Goal: Task Accomplishment & Management: Complete application form

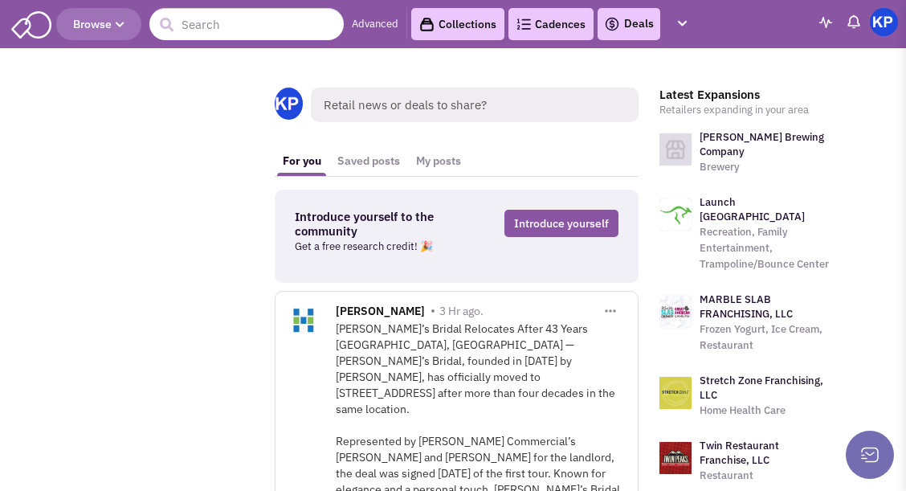
click at [630, 25] on link "Deals" at bounding box center [629, 23] width 50 height 19
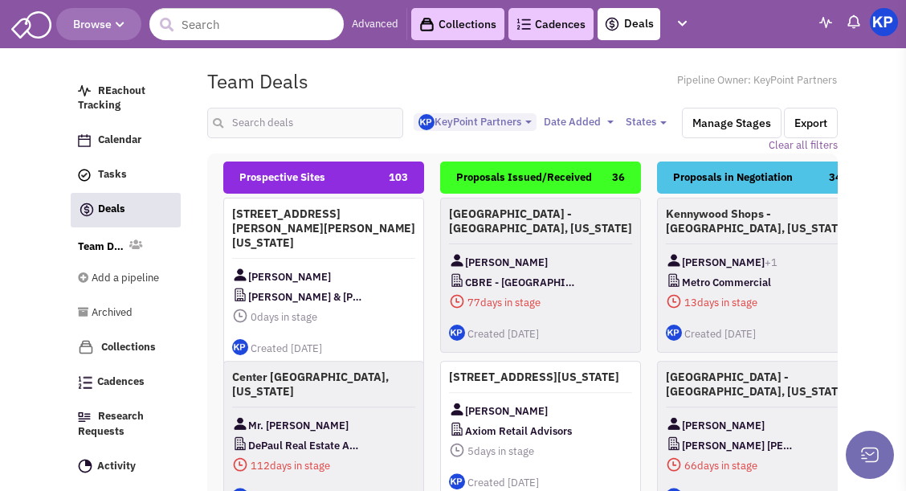
select select "1900"
select select
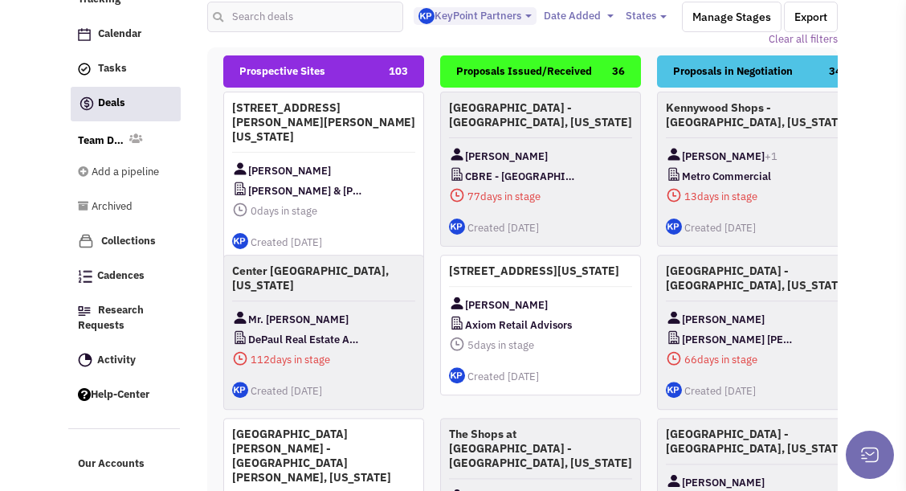
scroll to position [267, 0]
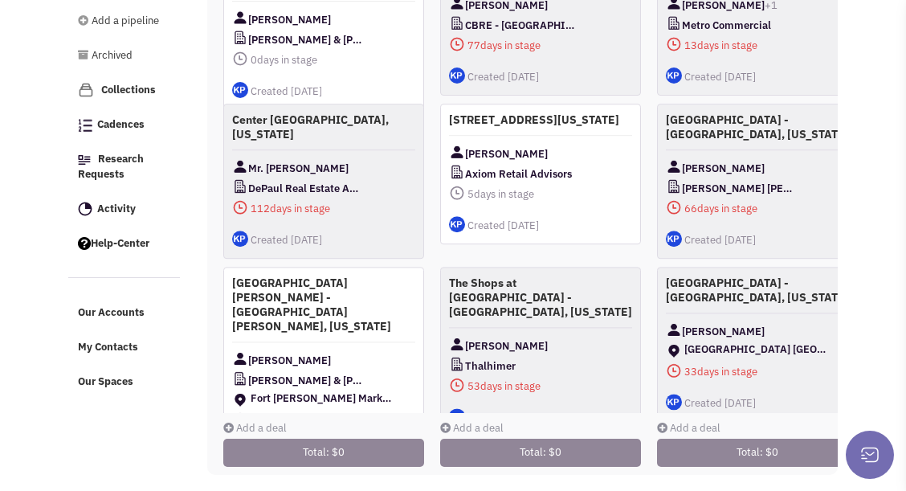
click at [240, 421] on link "Add a deal" at bounding box center [254, 428] width 63 height 14
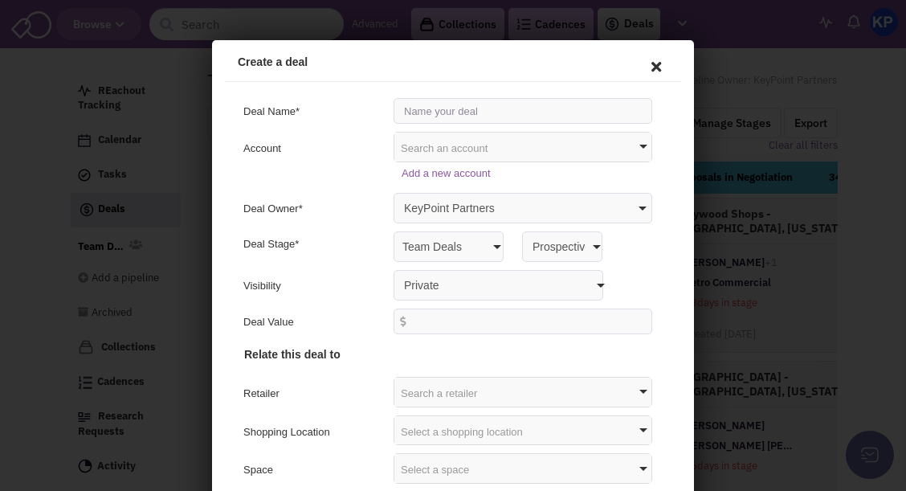
drag, startPoint x: 414, startPoint y: 46, endPoint x: 717, endPoint y: 82, distance: 305.1
click at [509, 40] on div "Create a deal" at bounding box center [451, 59] width 456 height 39
click at [426, 108] on input "text" at bounding box center [520, 109] width 259 height 26
type input "[STREET_ADDRESS][PERSON_NAME] - [GEOGRAPHIC_DATA], [US_STATE]"
click at [414, 278] on select "Private Anyone with access to this pipeline" at bounding box center [496, 283] width 210 height 31
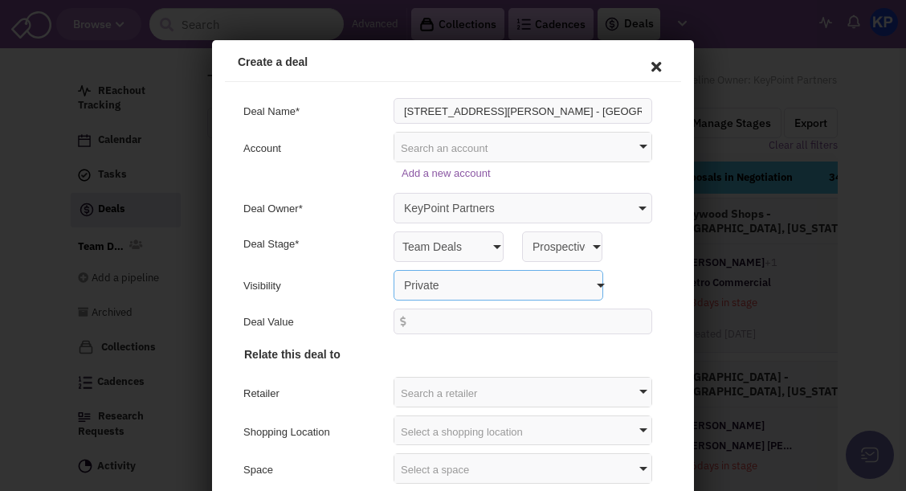
select select "false"
click at [391, 268] on select "Private Anyone with access to this pipeline" at bounding box center [496, 283] width 210 height 31
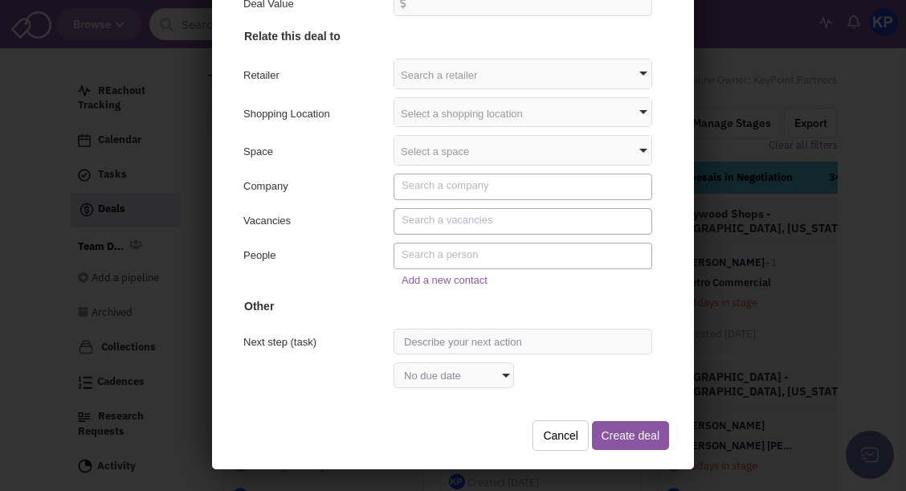
scroll to position [235, 0]
click at [411, 186] on textarea "Search" at bounding box center [522, 183] width 247 height 14
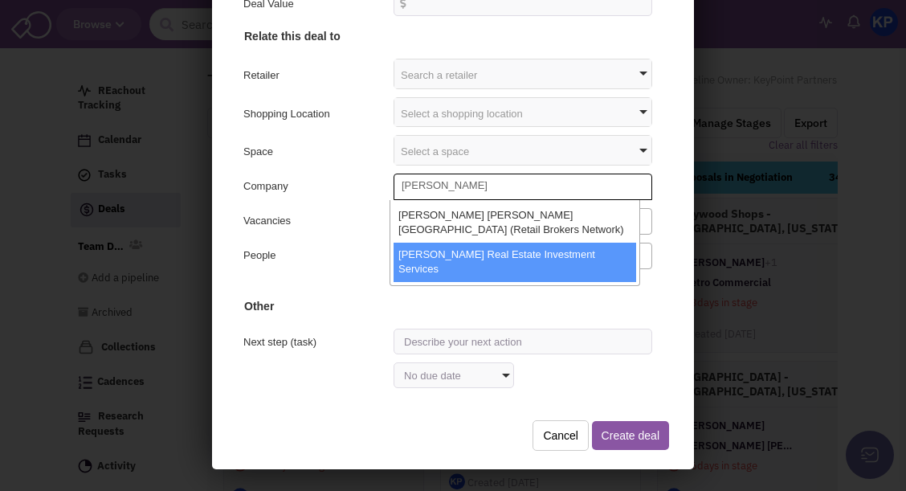
type textarea "[PERSON_NAME]"
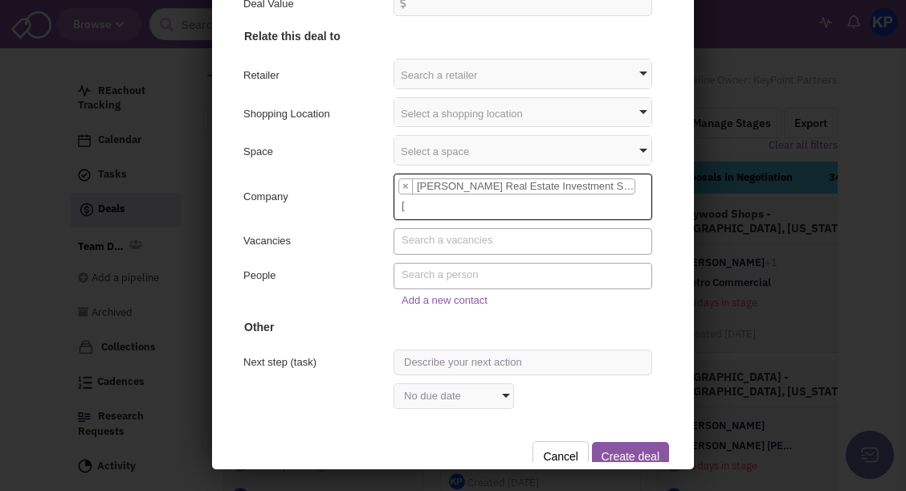
select select "25897_11_0"
click at [422, 266] on textarea "Search" at bounding box center [522, 272] width 247 height 14
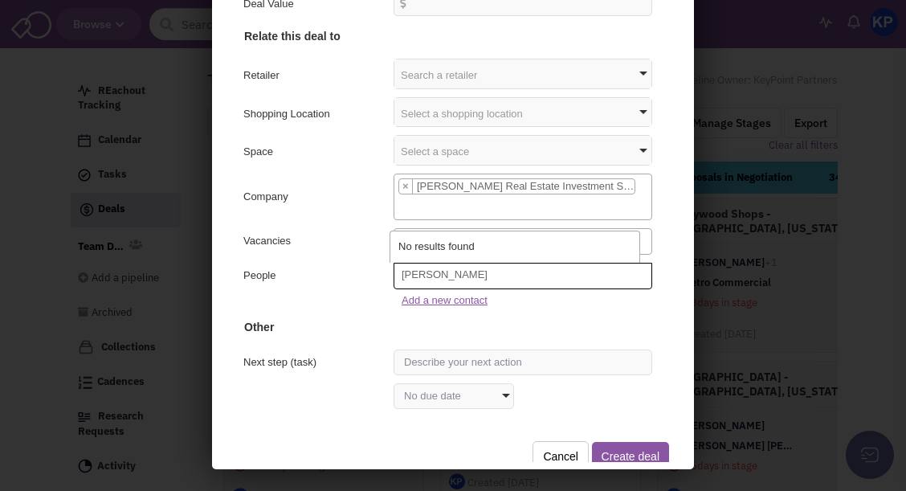
type textarea "[PERSON_NAME]"
click at [444, 295] on link "Add a new contact" at bounding box center [442, 298] width 86 height 12
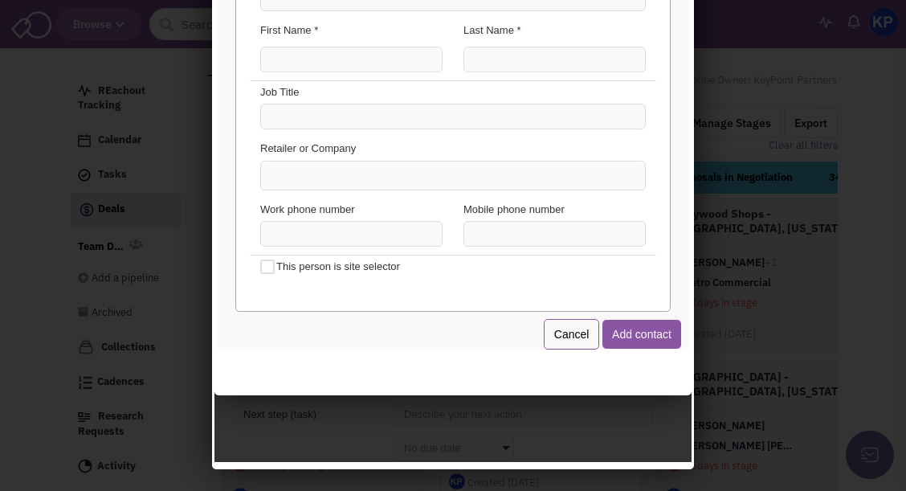
scroll to position [3, 0]
type input "[PERSON_NAME][EMAIL_ADDRESS][PERSON_NAME][DOMAIN_NAME]"
type input "[PERSON_NAME]"
type input "M"
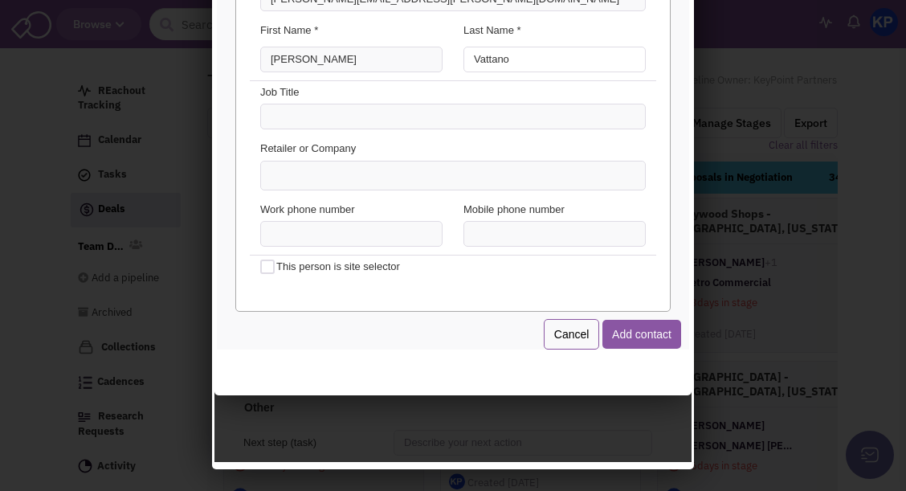
type input "Vattano"
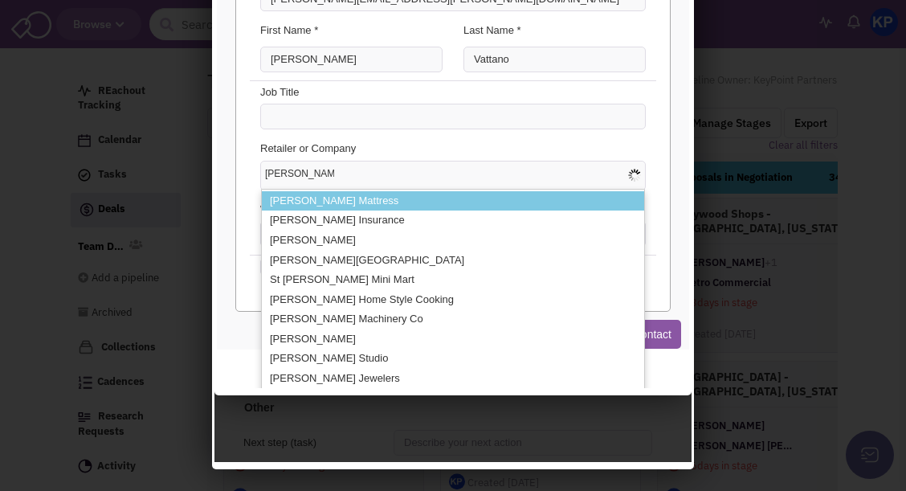
type input "[PERSON_NAME] Real"
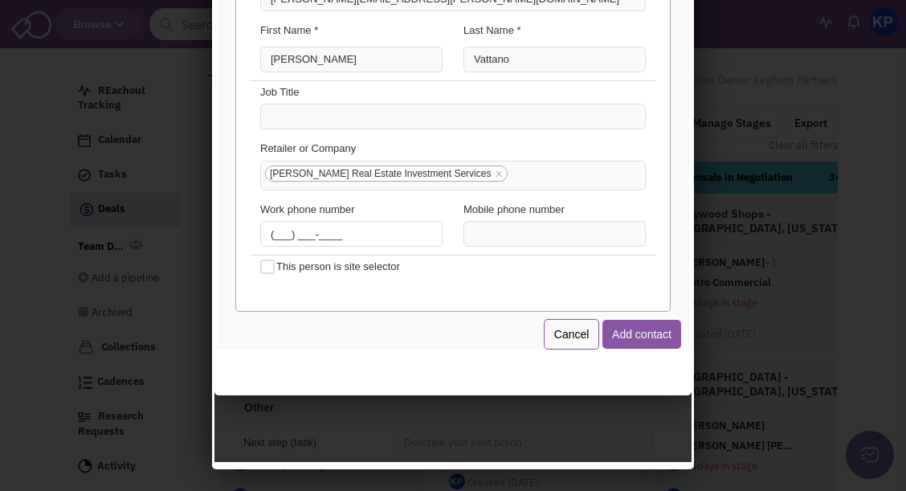
click at [268, 233] on input "(___) ___-____" at bounding box center [349, 232] width 182 height 26
click at [269, 231] on input "(___) ___-____" at bounding box center [349, 232] width 182 height 26
type input "[PHONE_NUMBER]"
click at [640, 331] on button "Add contact" at bounding box center [639, 331] width 79 height 29
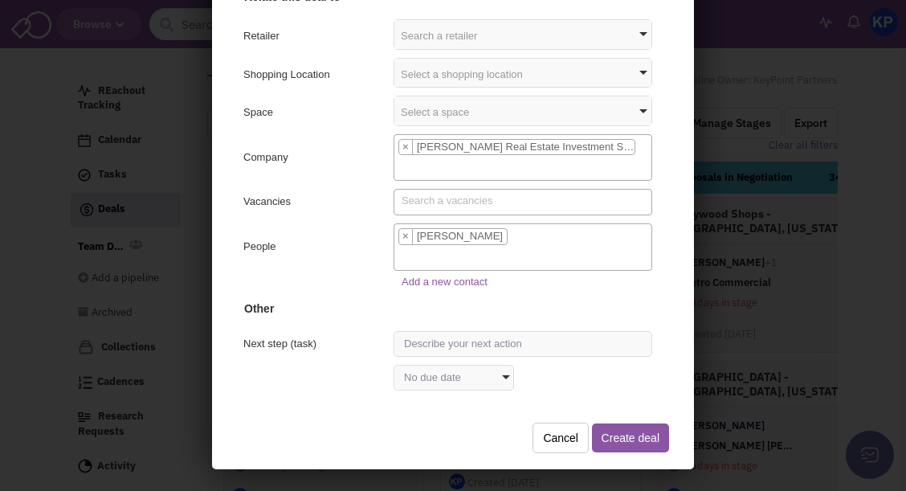
scroll to position [124, 0]
click at [608, 429] on button "Create deal" at bounding box center [628, 434] width 77 height 29
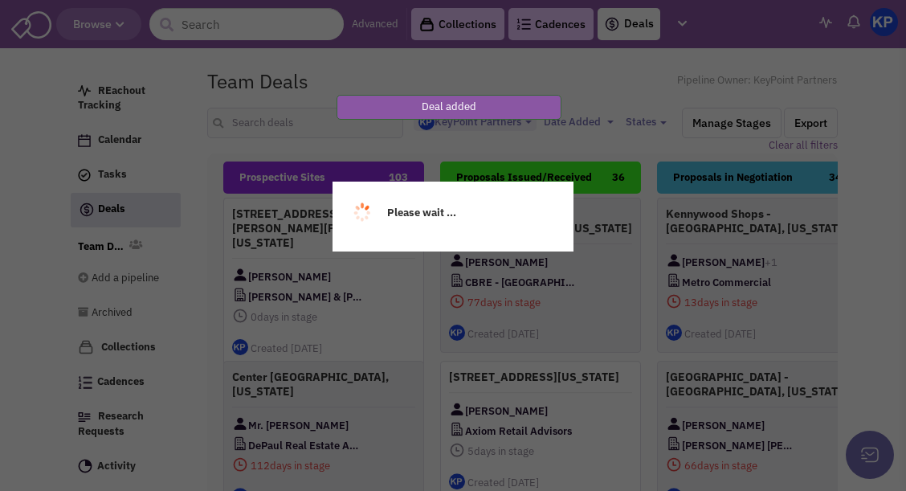
scroll to position [0, 0]
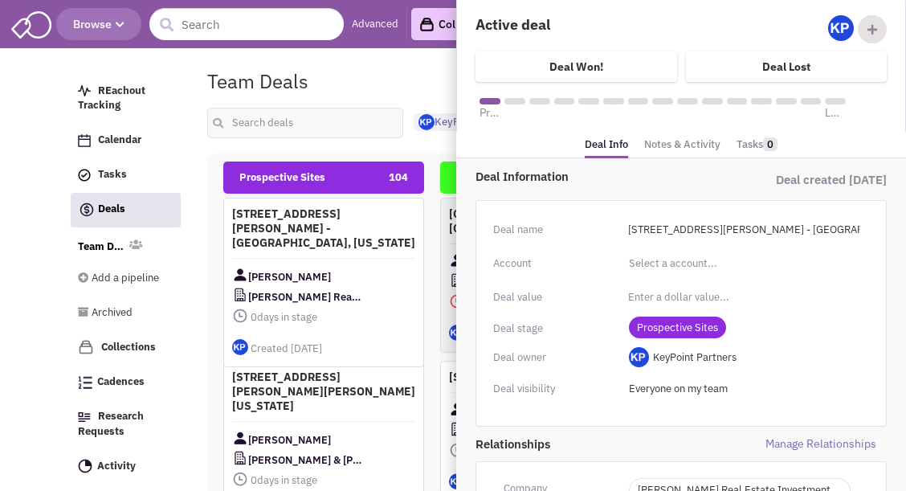
click at [668, 144] on link "Notes & Activity" at bounding box center [682, 144] width 76 height 23
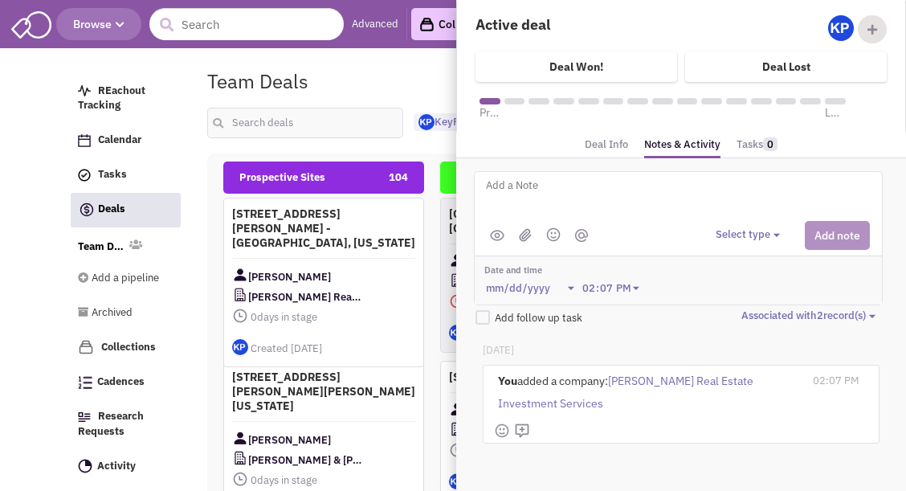
click at [595, 198] on textarea at bounding box center [684, 198] width 398 height 44
type textarea "[DATE]- ISP submitted to Client."
click at [738, 231] on button "Select type" at bounding box center [750, 234] width 69 height 15
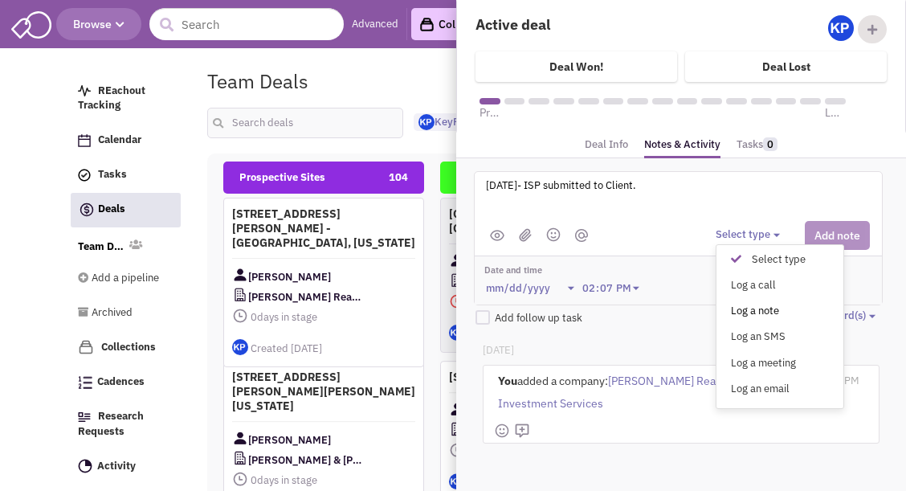
click at [760, 312] on div "Log a note" at bounding box center [740, 311] width 39 height 15
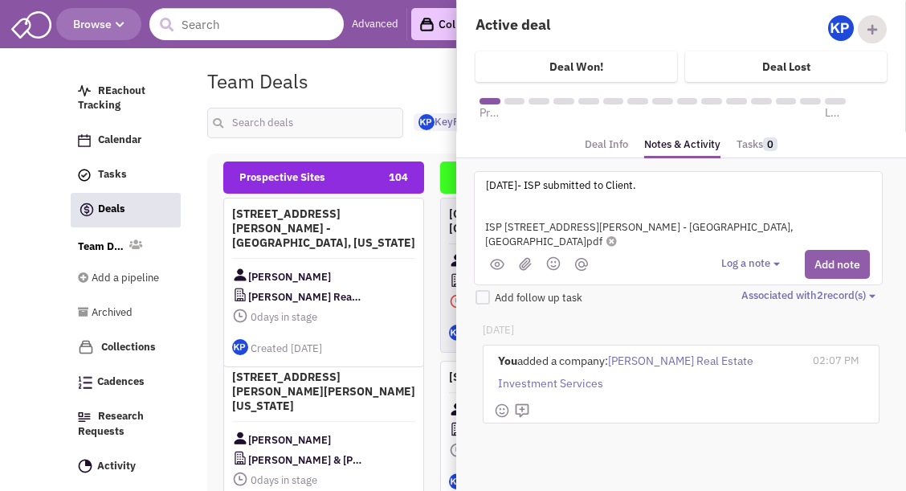
click at [835, 250] on button "Add note" at bounding box center [837, 264] width 65 height 29
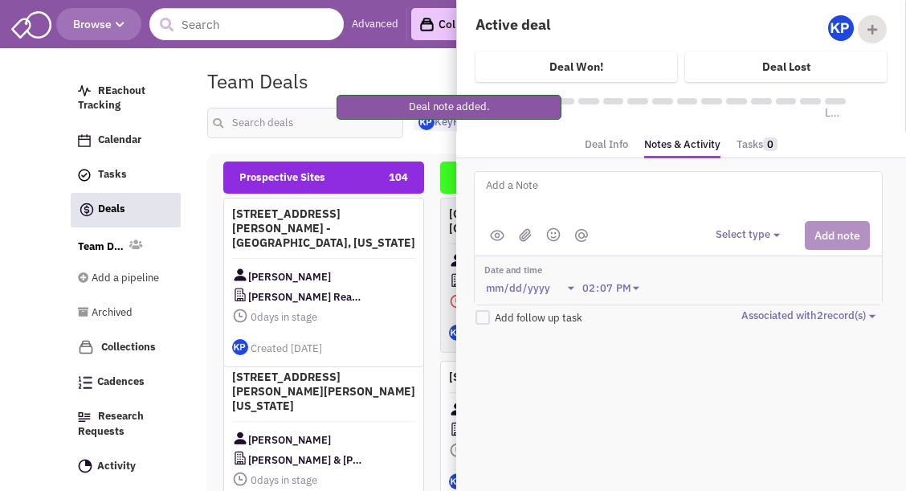
click at [399, 81] on div "Team Deals Pipeline Owner: KeyPoint Partners" at bounding box center [523, 81] width 652 height 37
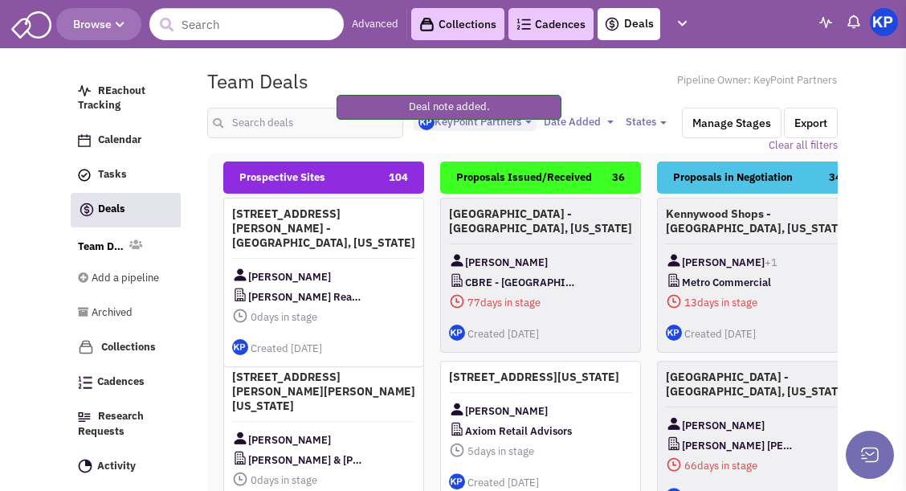
click at [887, 21] on img at bounding box center [884, 22] width 28 height 28
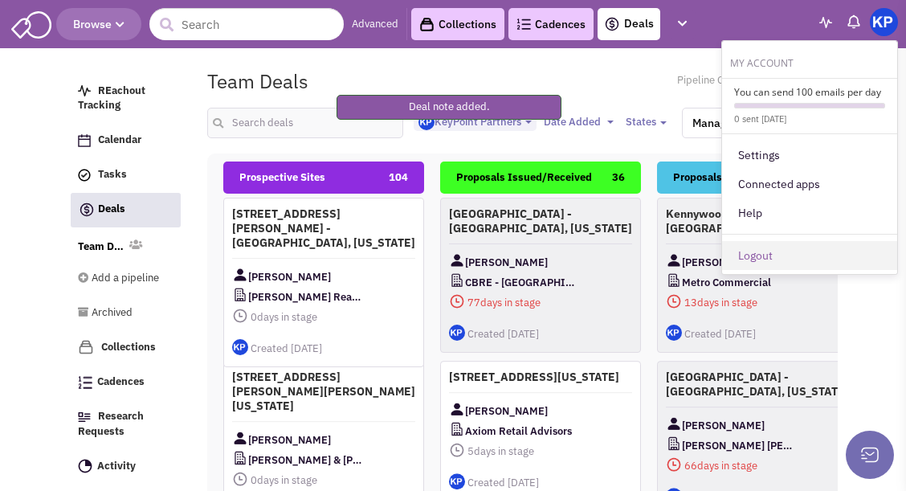
click at [762, 250] on link "Logout" at bounding box center [809, 255] width 175 height 29
